Goal: Complete application form

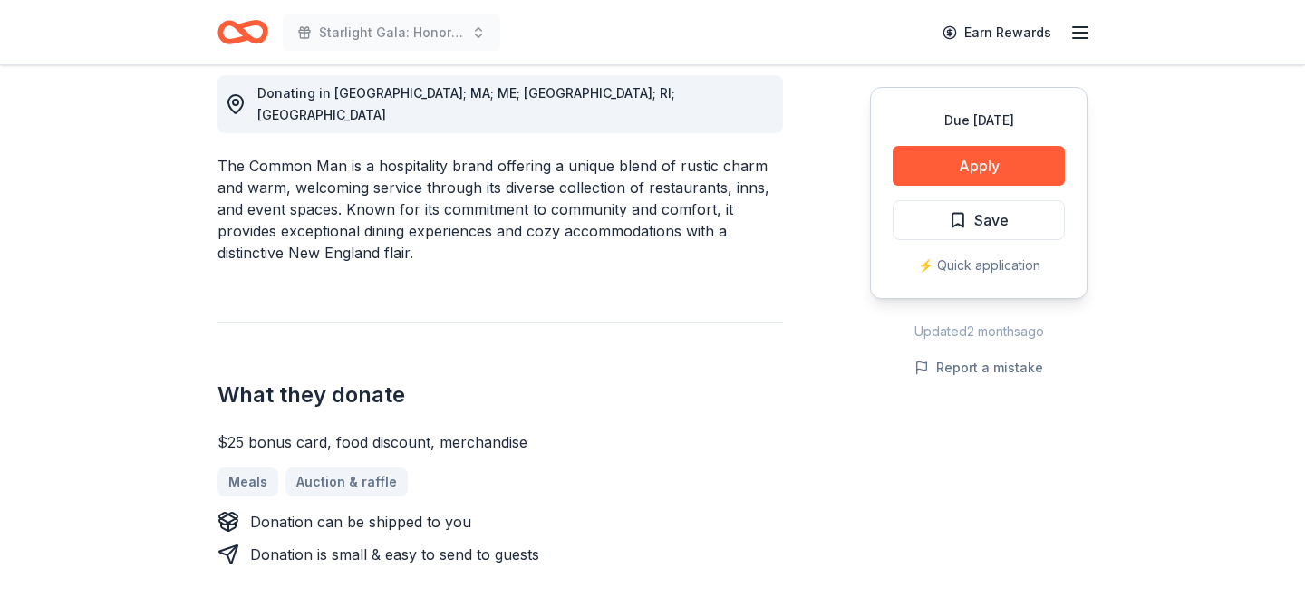
scroll to position [520, 0]
click at [989, 163] on button "Apply" at bounding box center [979, 166] width 172 height 40
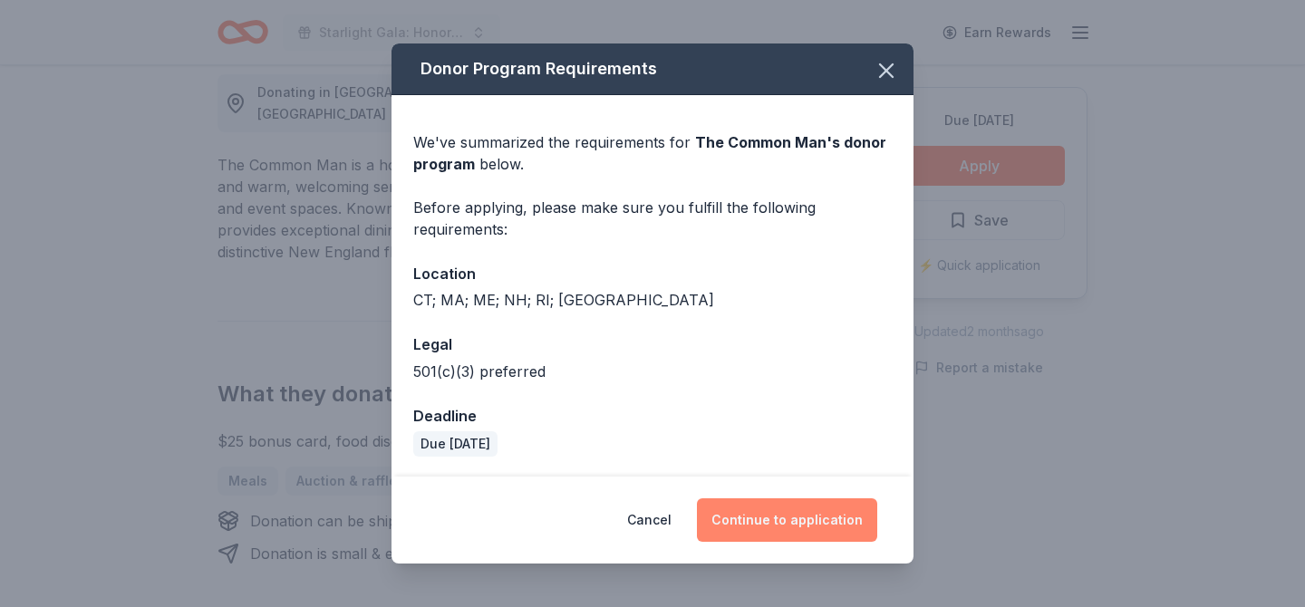
click at [792, 522] on button "Continue to application" at bounding box center [787, 521] width 180 height 44
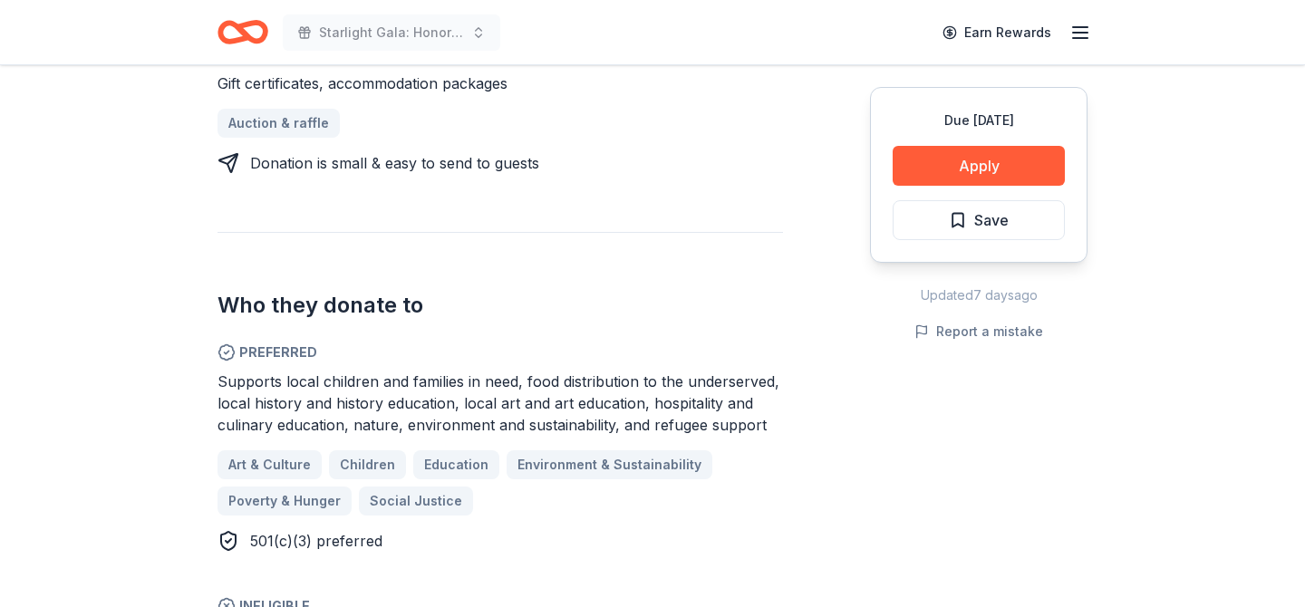
scroll to position [863, 0]
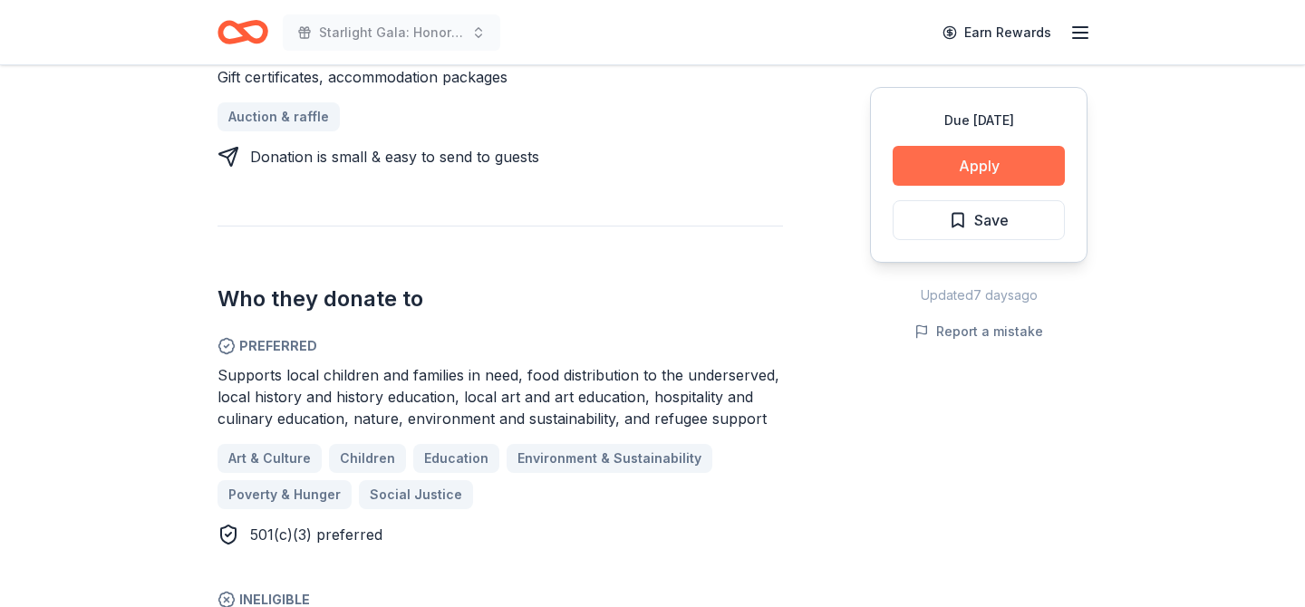
click at [982, 169] on button "Apply" at bounding box center [979, 166] width 172 height 40
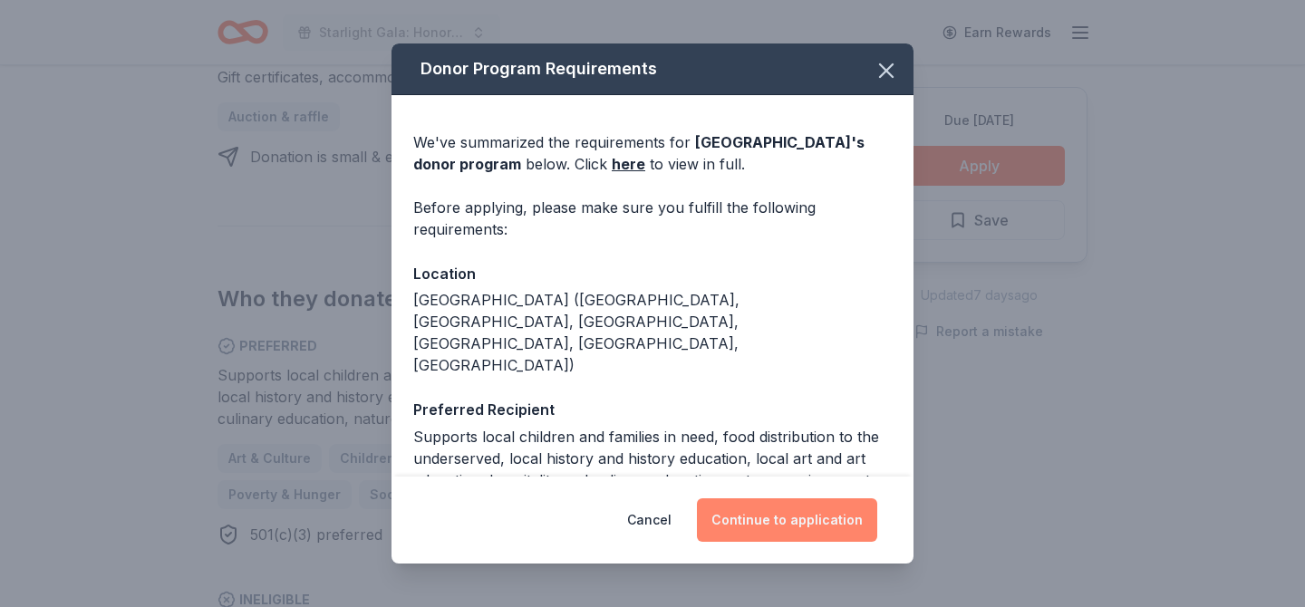
click at [814, 519] on button "Continue to application" at bounding box center [787, 521] width 180 height 44
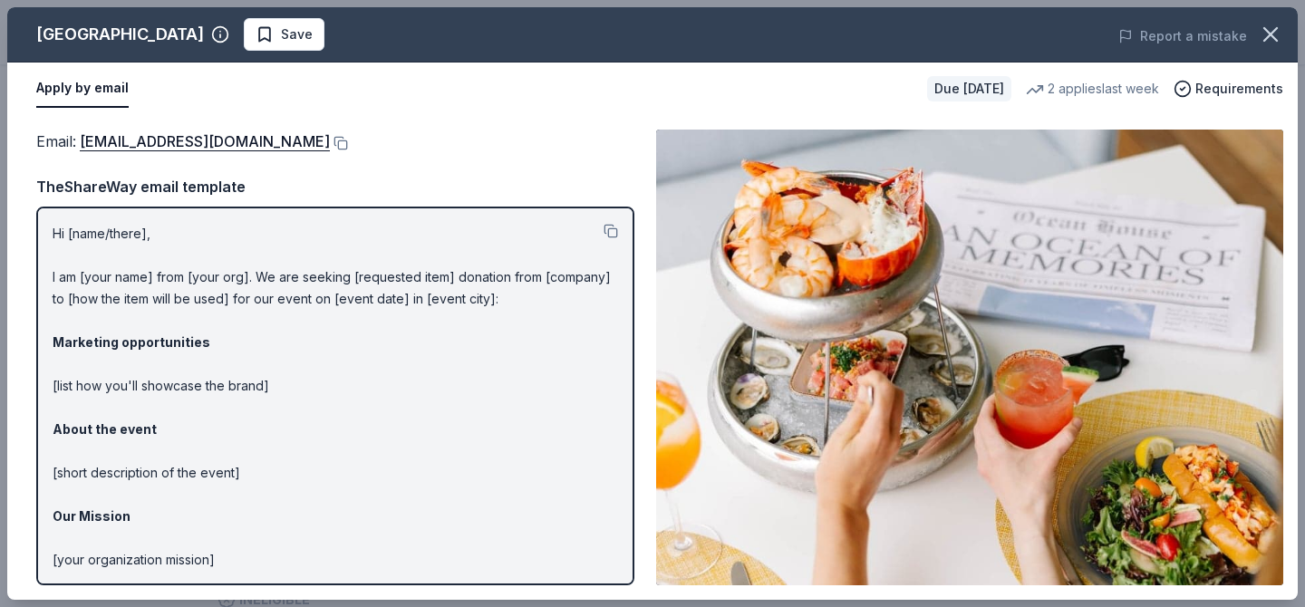
scroll to position [111, 0]
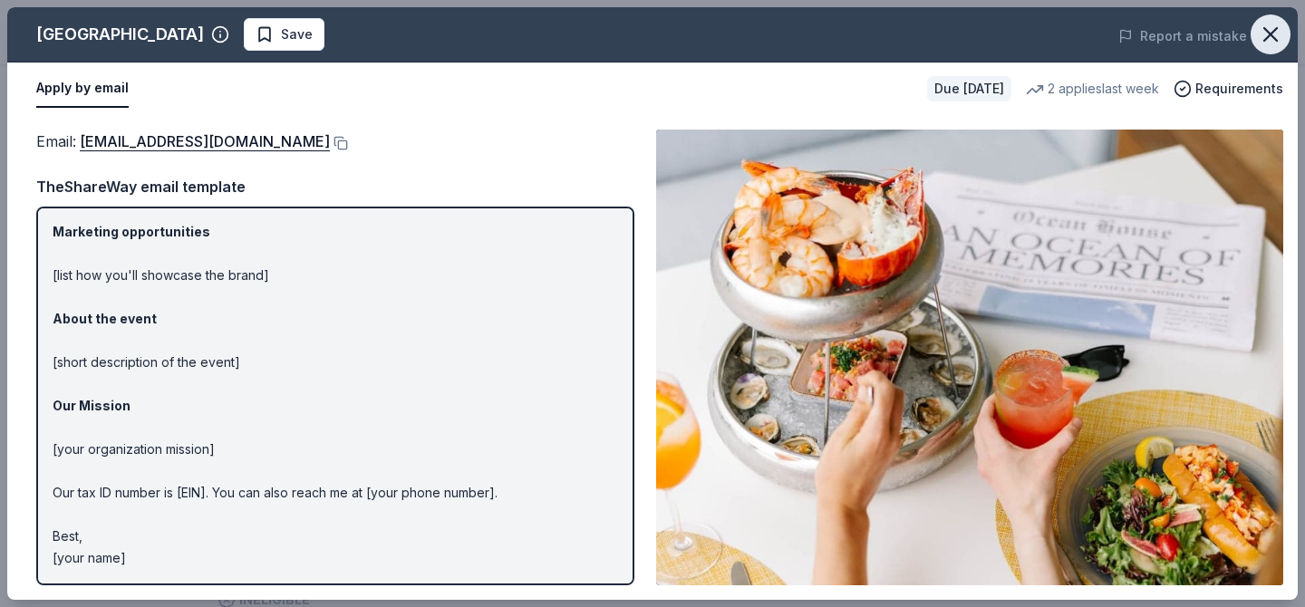
click at [1275, 39] on icon "button" at bounding box center [1271, 34] width 13 height 13
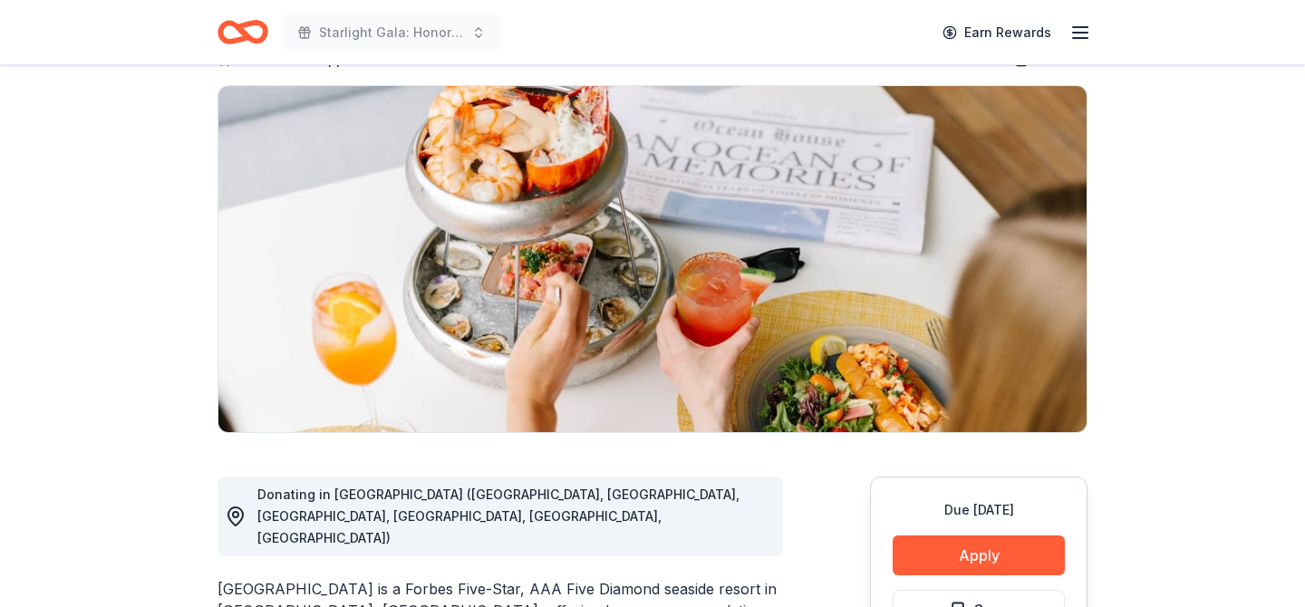
scroll to position [188, 0]
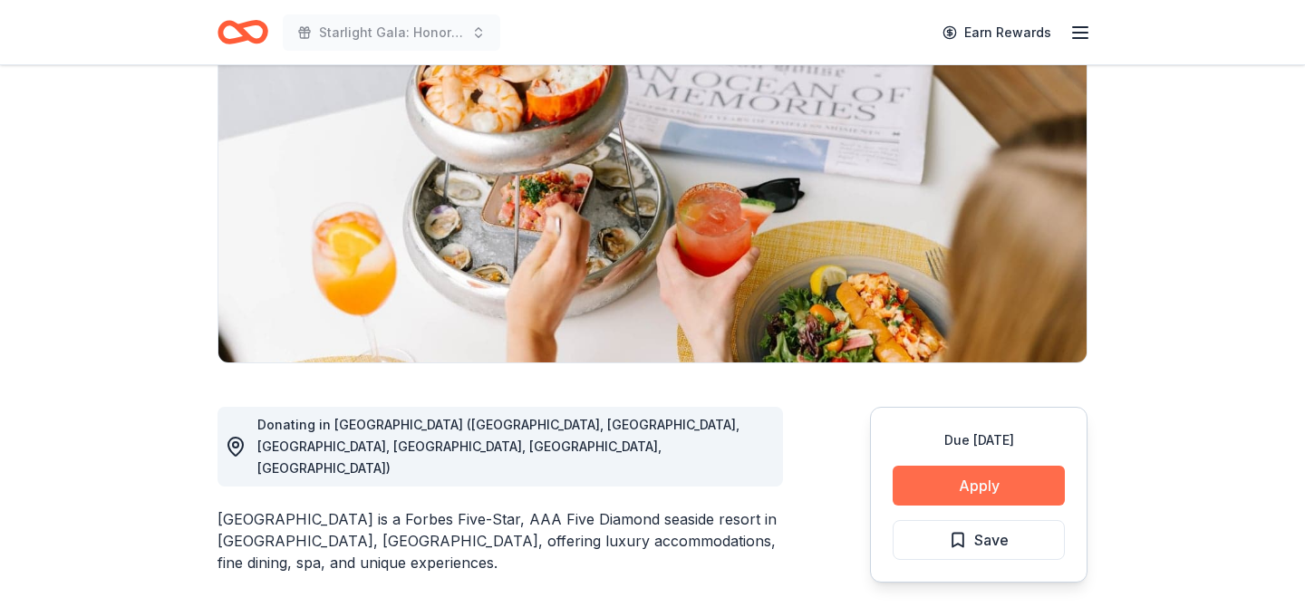
click at [932, 478] on button "Apply" at bounding box center [979, 486] width 172 height 40
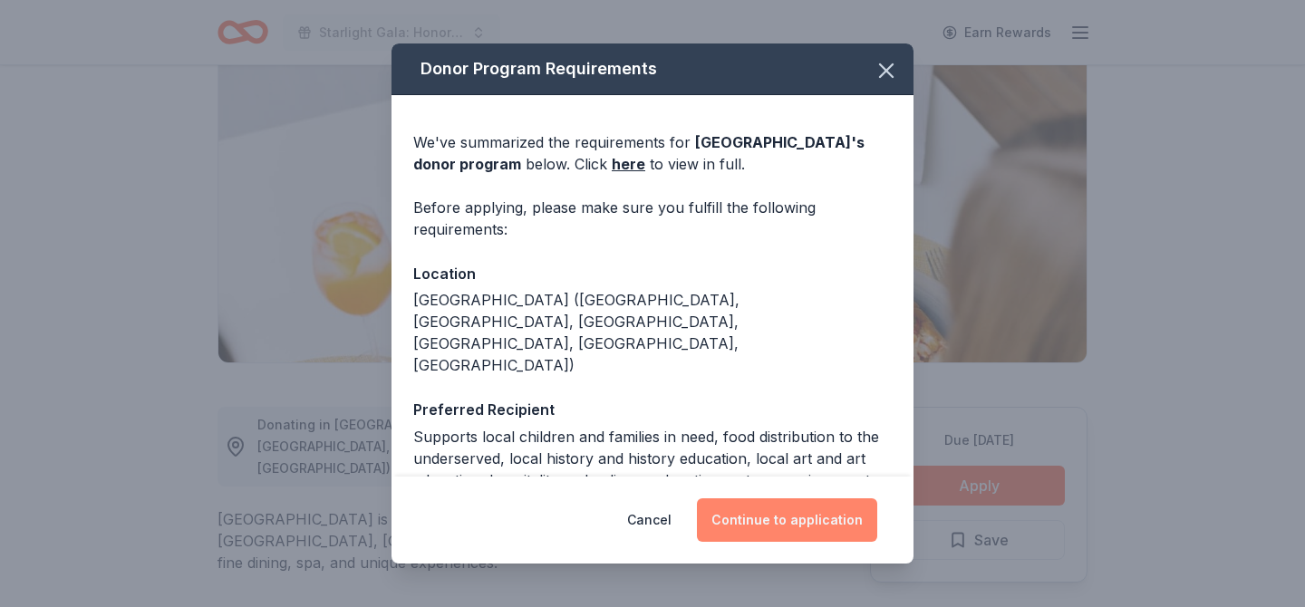
click at [833, 525] on button "Continue to application" at bounding box center [787, 521] width 180 height 44
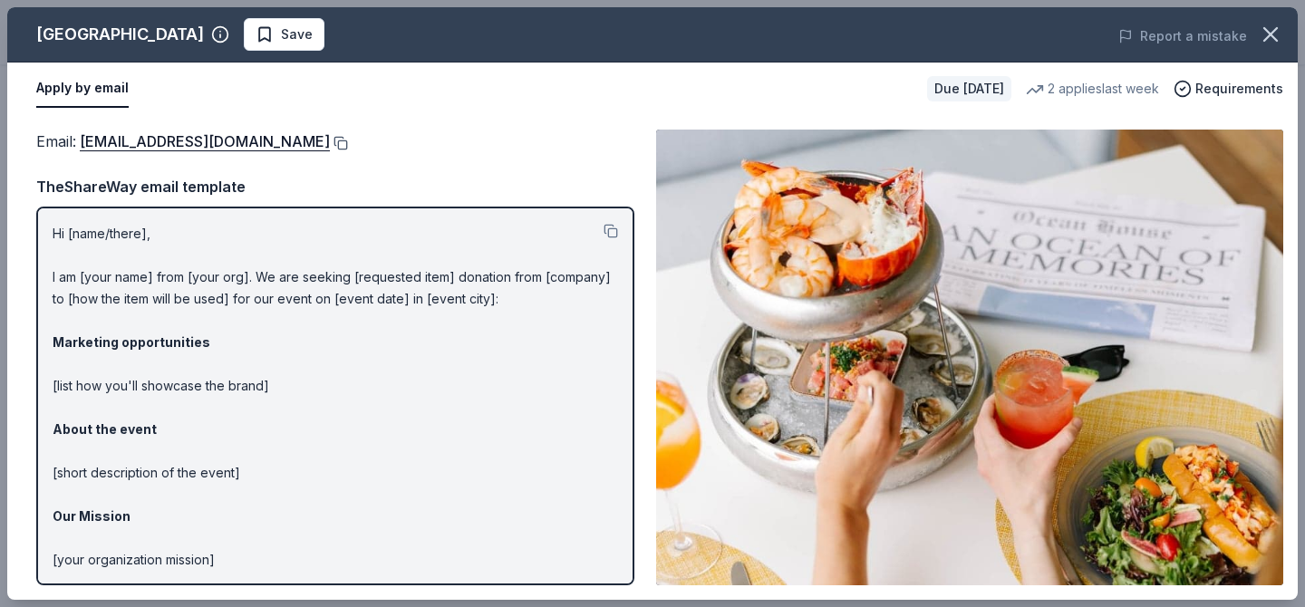
click at [330, 144] on button at bounding box center [339, 143] width 18 height 15
